Goal: Information Seeking & Learning: Learn about a topic

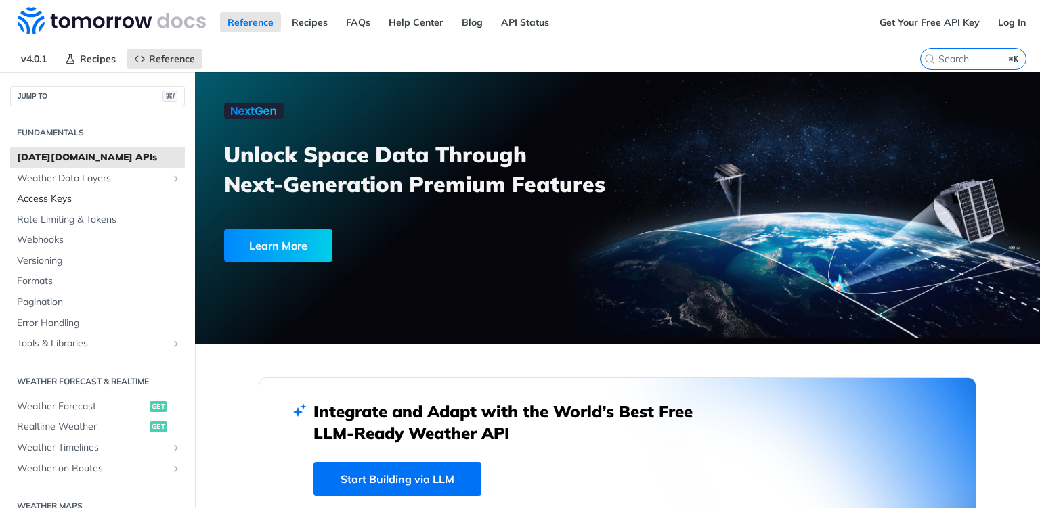
click at [108, 198] on span "Access Keys" at bounding box center [99, 199] width 164 height 14
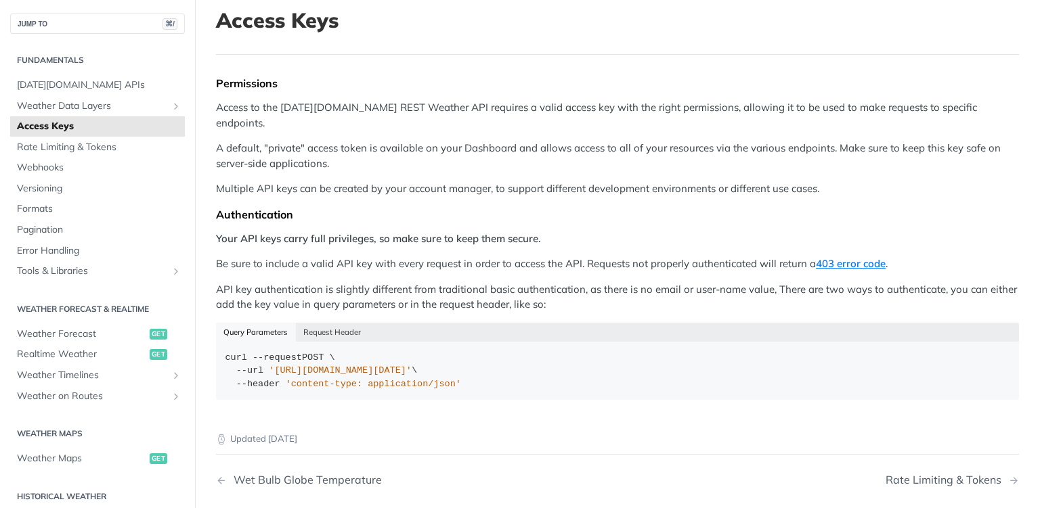
scroll to position [114, 0]
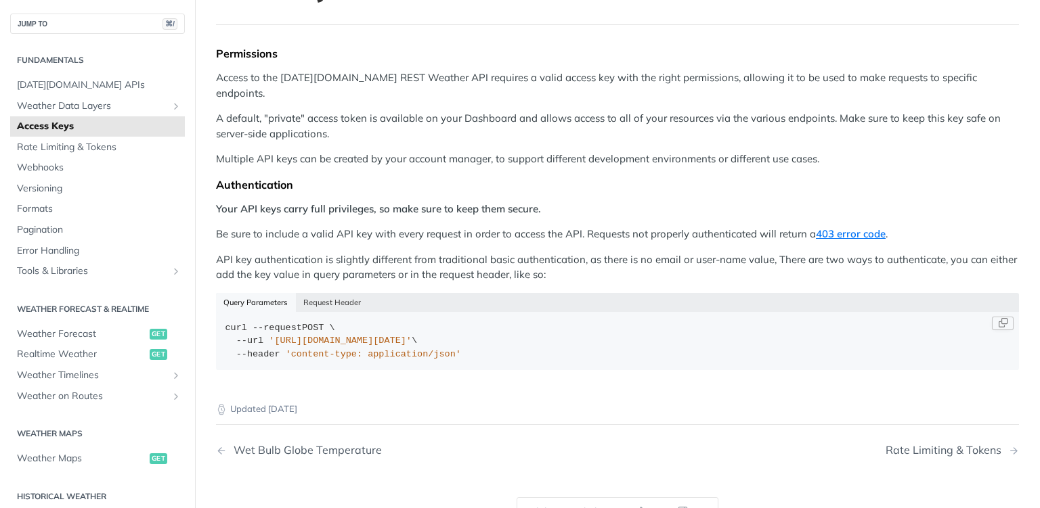
click at [395, 336] on span "'[URL][DOMAIN_NAME][DATE]'" at bounding box center [340, 341] width 143 height 10
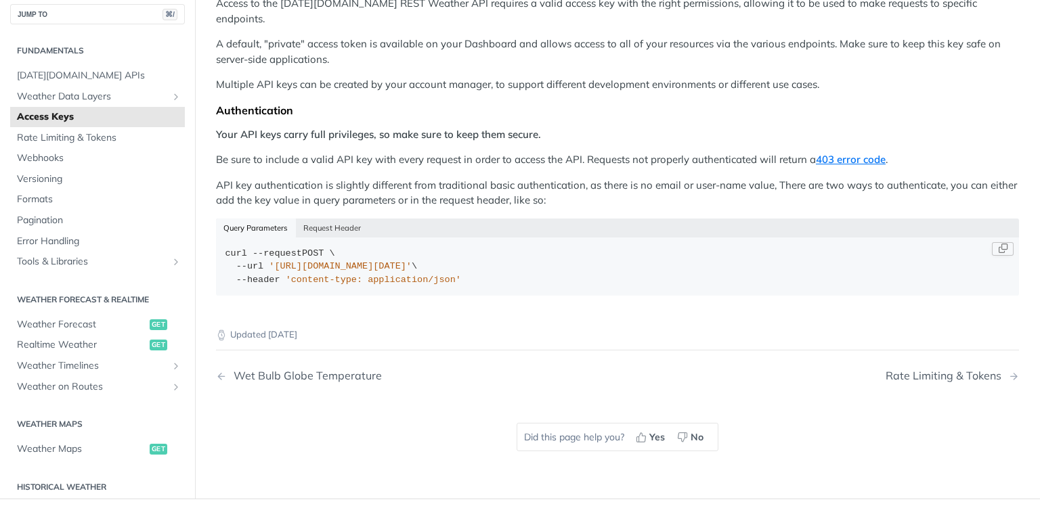
scroll to position [190, 0]
click at [1002, 241] on button "Copy Code" at bounding box center [1002, 248] width 22 height 14
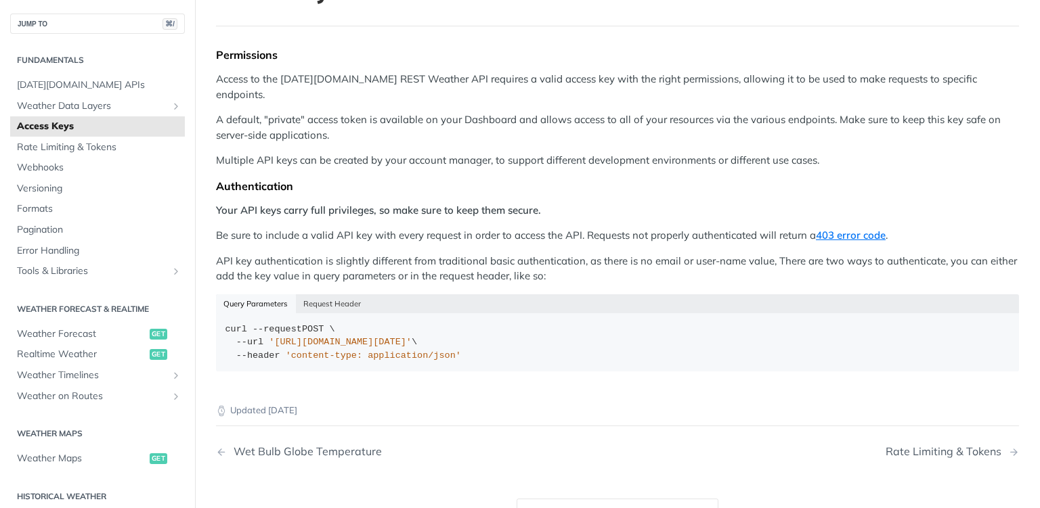
scroll to position [108, 0]
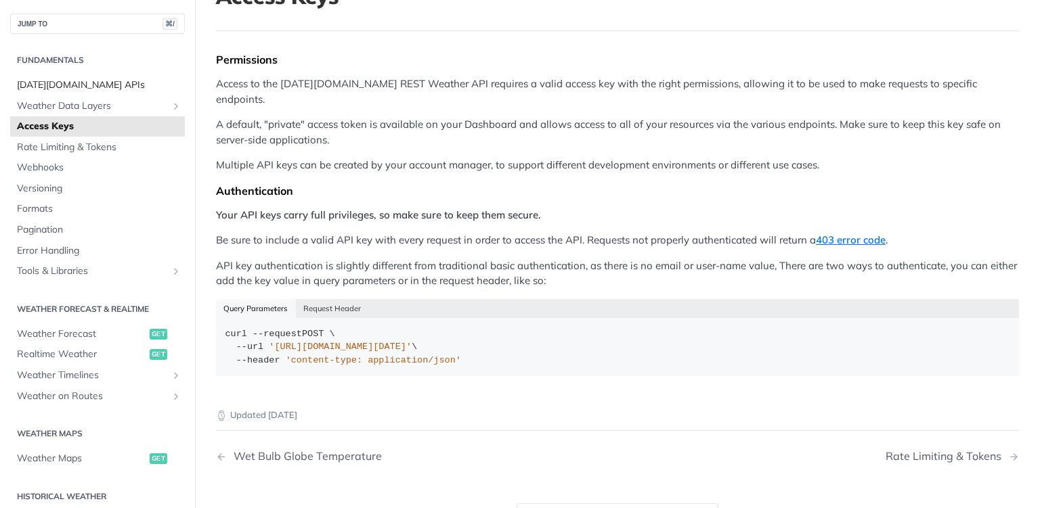
click at [67, 87] on span "[DATE][DOMAIN_NAME] APIs" at bounding box center [99, 86] width 164 height 14
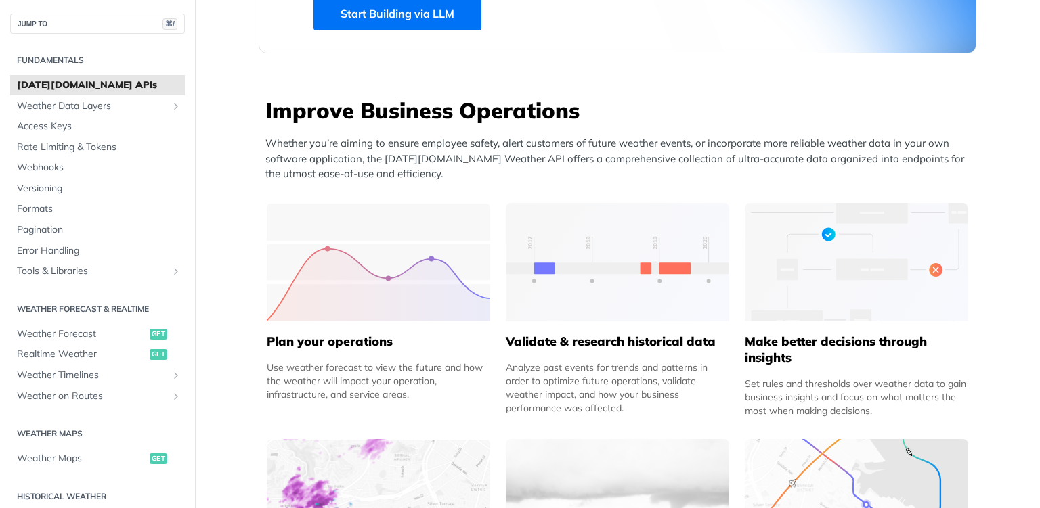
scroll to position [470, 0]
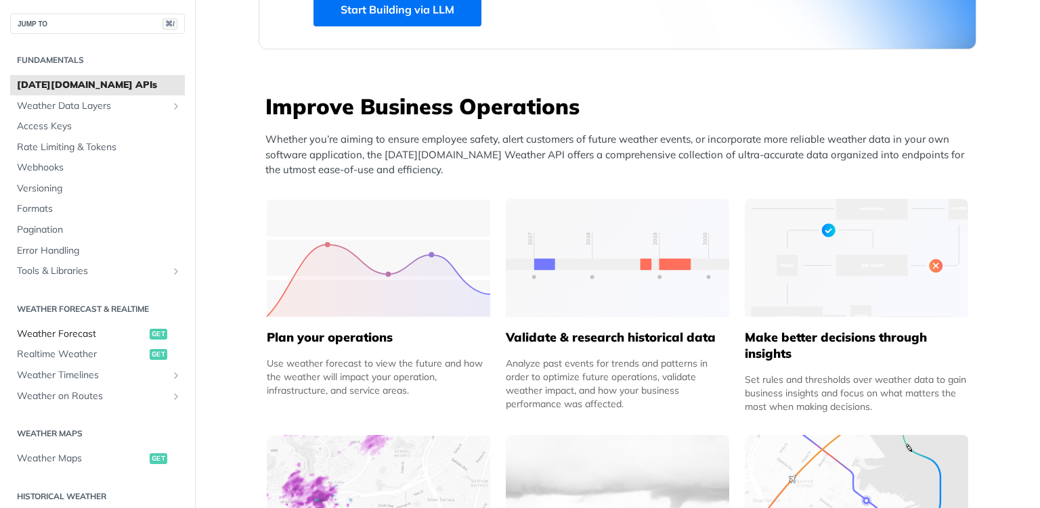
click at [115, 336] on span "Weather Forecast" at bounding box center [81, 335] width 129 height 14
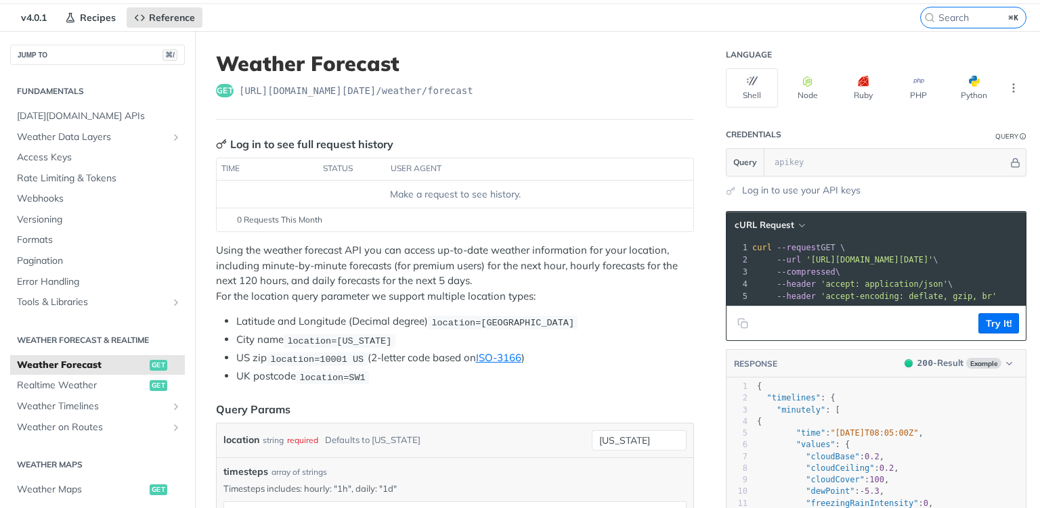
scroll to position [40, 0]
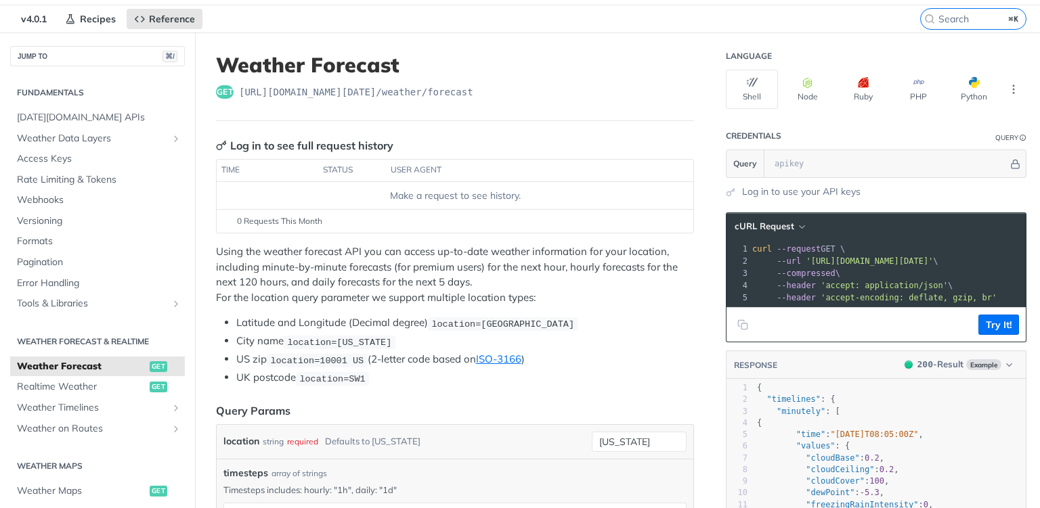
click at [227, 93] on span "get" at bounding box center [225, 92] width 18 height 14
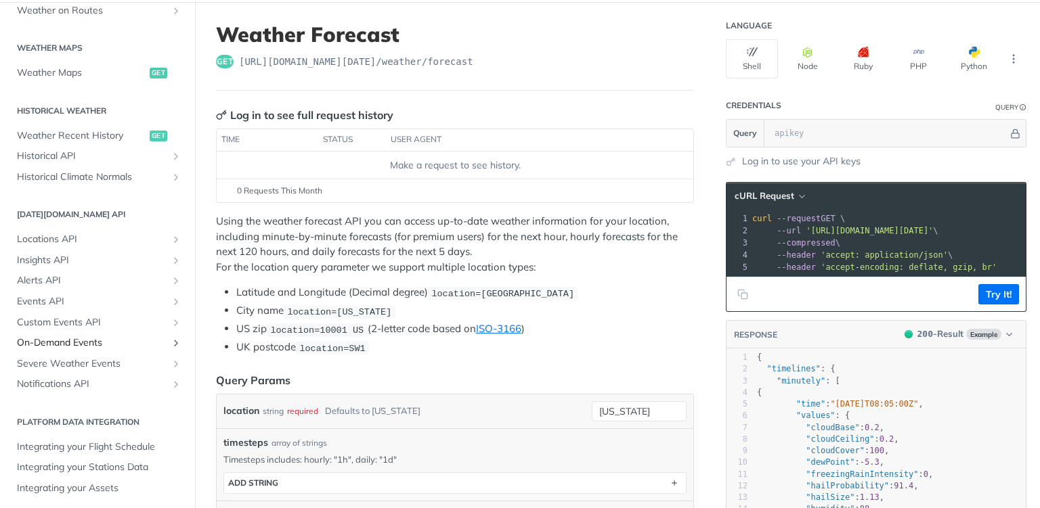
scroll to position [391, 0]
click at [106, 378] on span "Notifications API" at bounding box center [92, 382] width 150 height 14
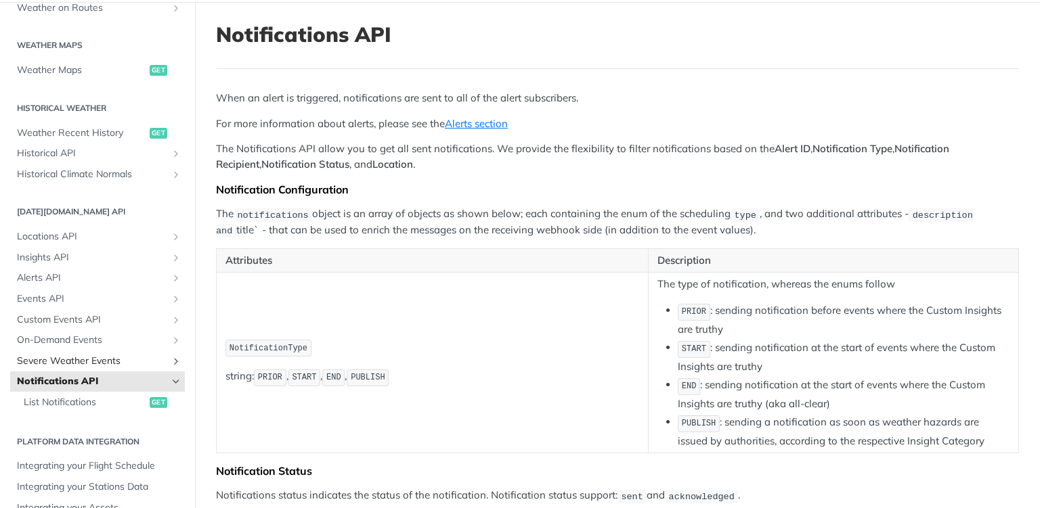
click at [104, 364] on span "Severe Weather Events" at bounding box center [92, 362] width 150 height 14
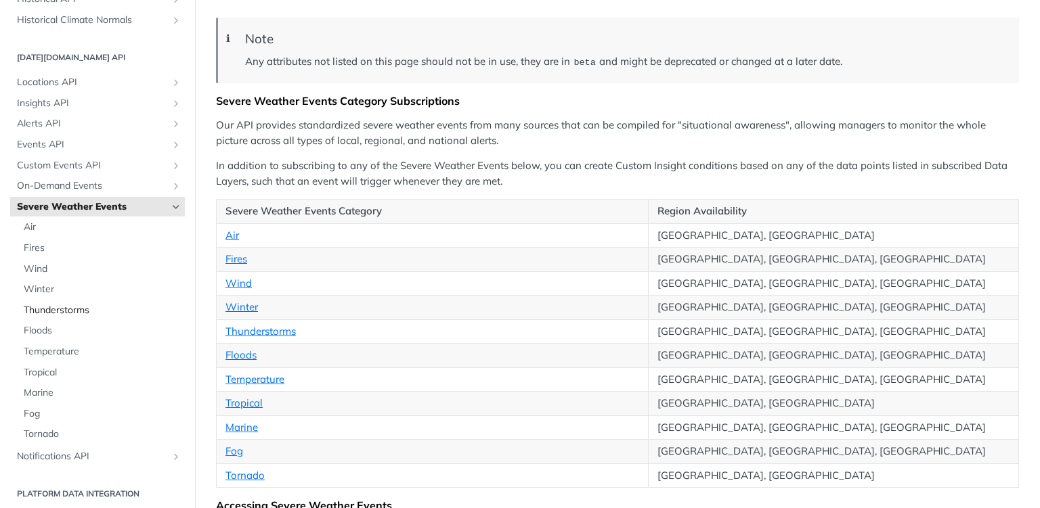
scroll to position [548, 0]
